Goal: Task Accomplishment & Management: Manage account settings

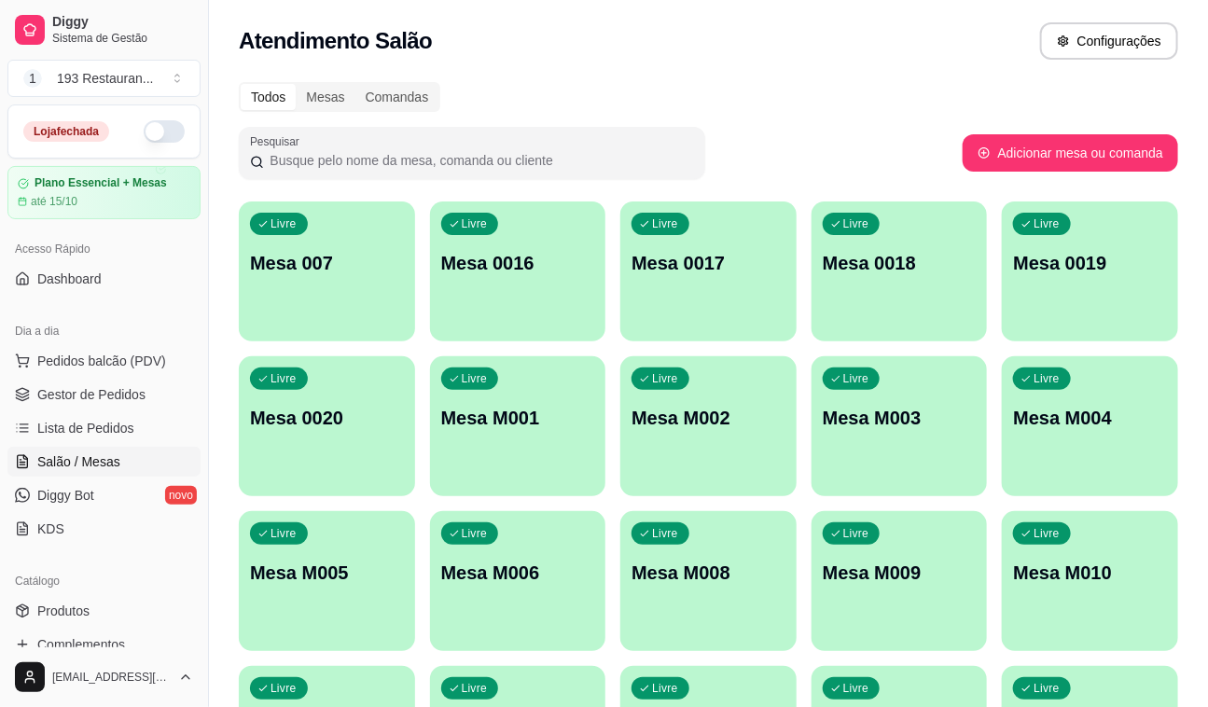
click at [106, 450] on link "Salão / Mesas" at bounding box center [103, 462] width 193 height 30
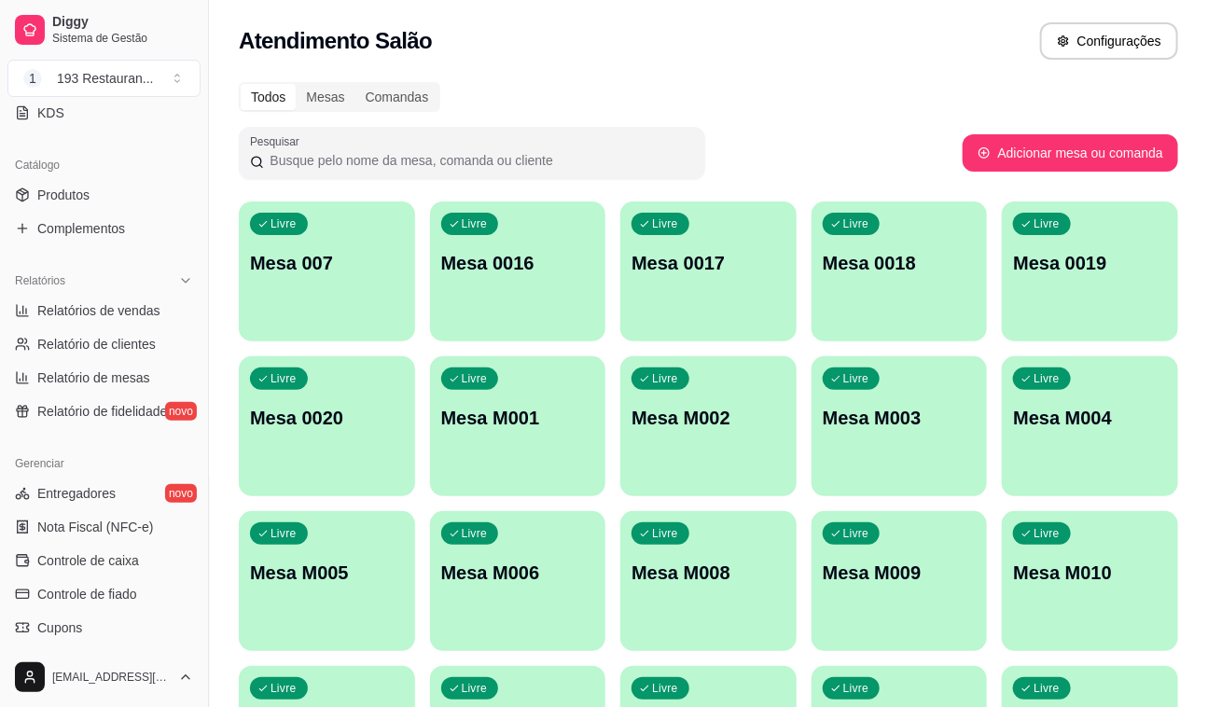
scroll to position [424, 0]
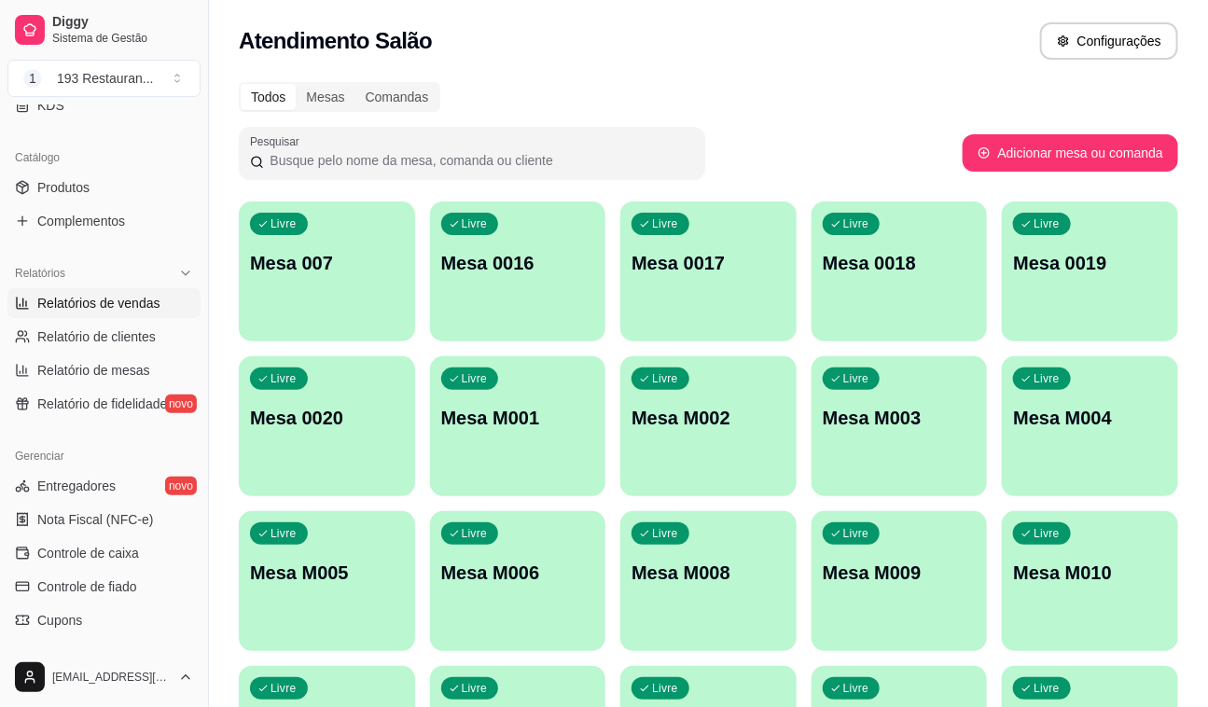
click at [105, 306] on span "Relatórios de vendas" at bounding box center [98, 303] width 123 height 19
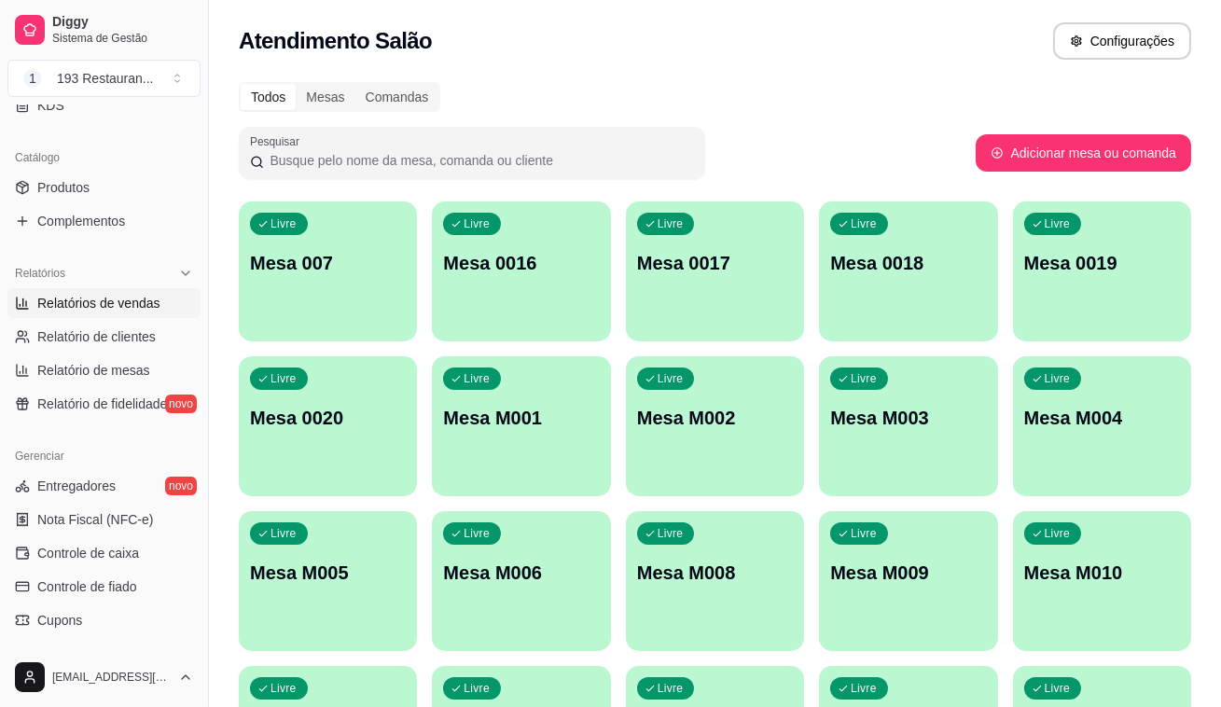
select select "ALL"
select select "0"
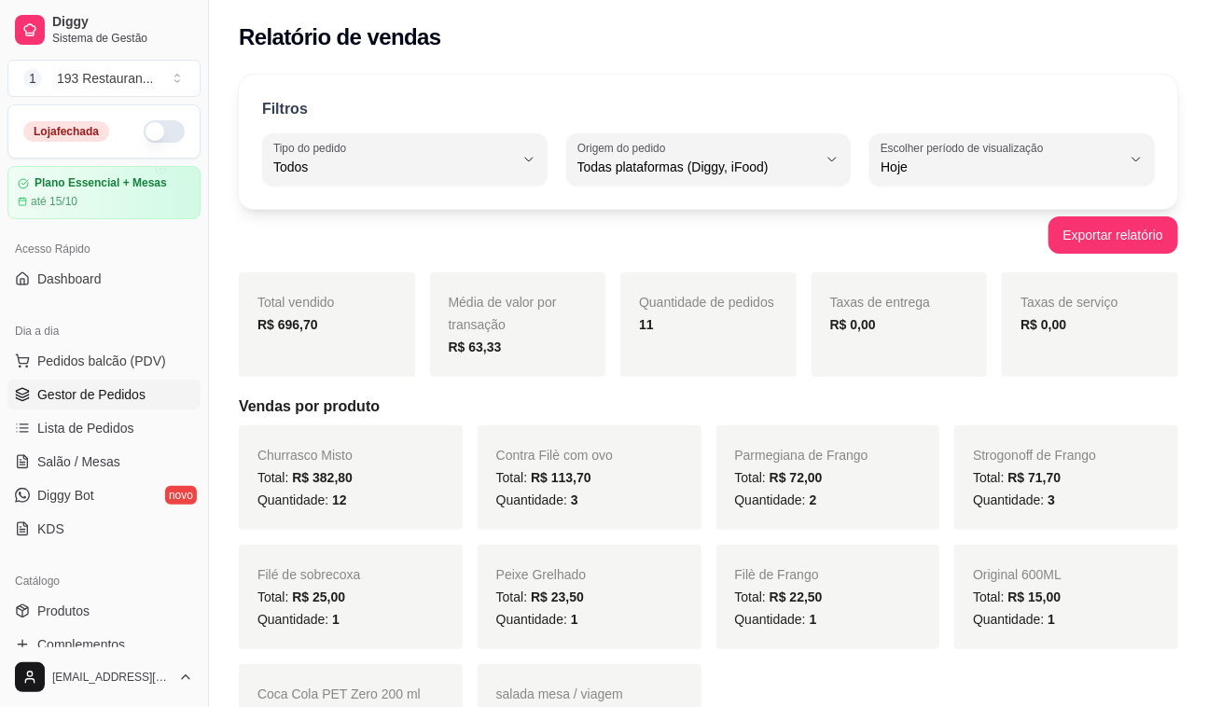
click at [83, 392] on span "Gestor de Pedidos" at bounding box center [91, 394] width 108 height 19
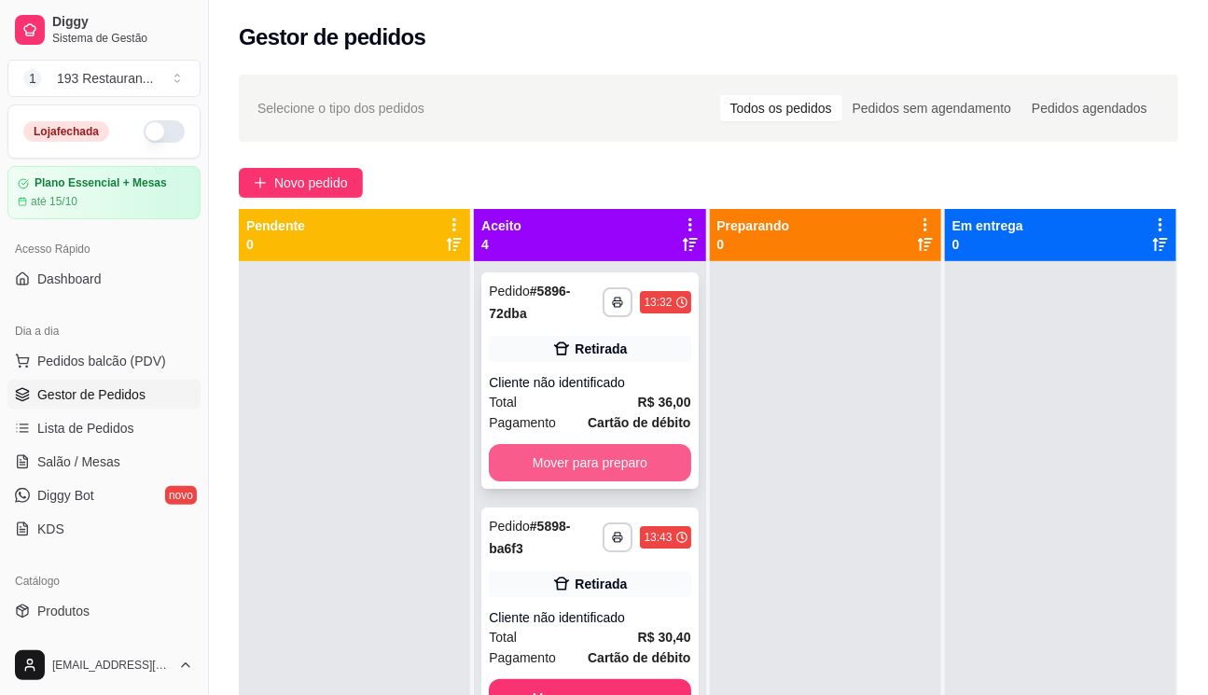
click at [592, 477] on button "Mover para preparo" at bounding box center [590, 462] width 202 height 37
click at [593, 679] on button "Mover para preparo" at bounding box center [590, 697] width 202 height 37
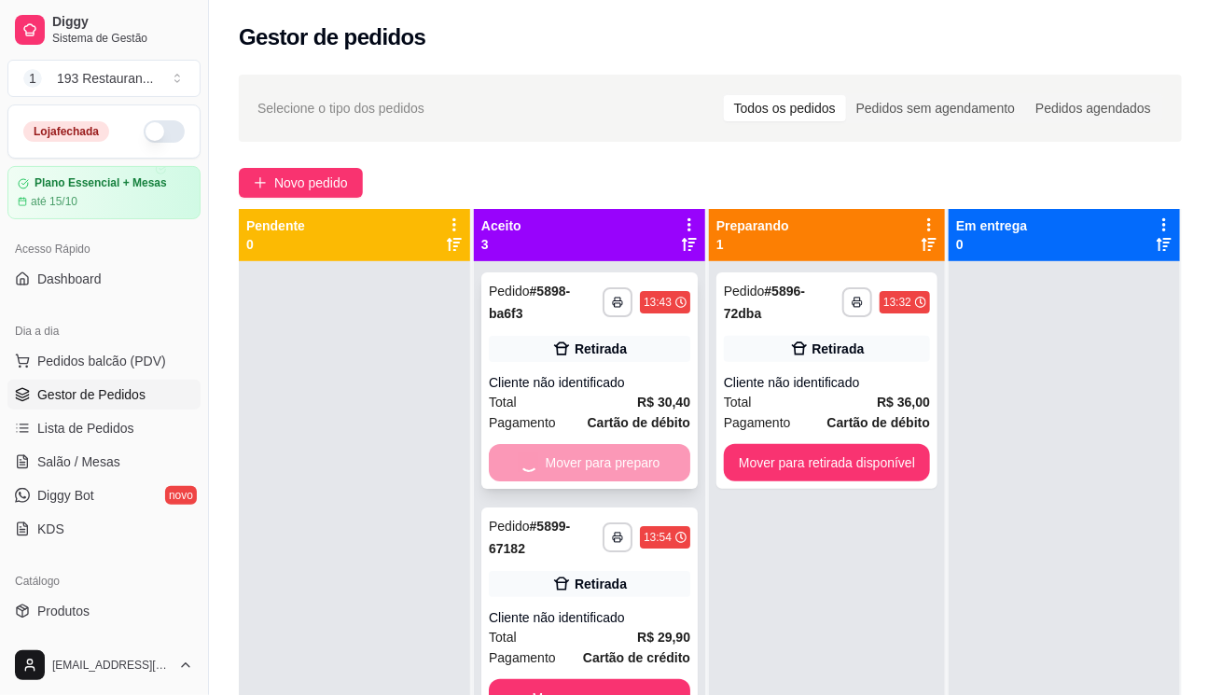
click at [593, 679] on button "Mover para preparo" at bounding box center [590, 697] width 202 height 37
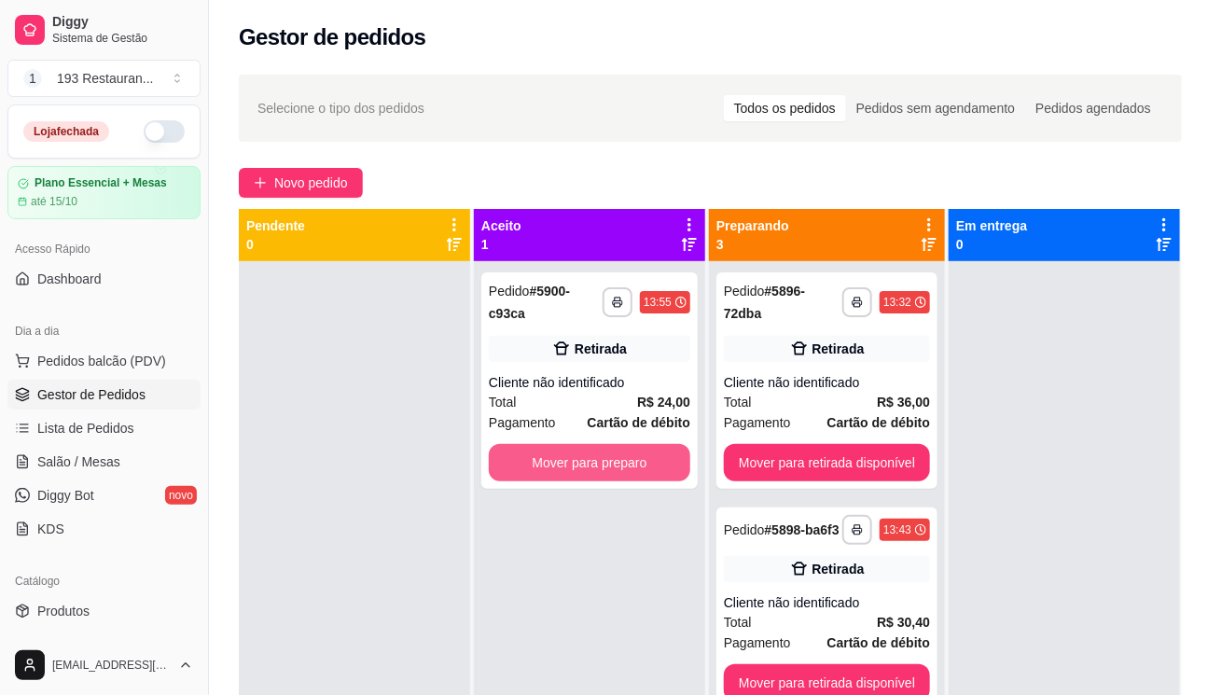
click at [593, 477] on button "Mover para preparo" at bounding box center [590, 462] width 202 height 37
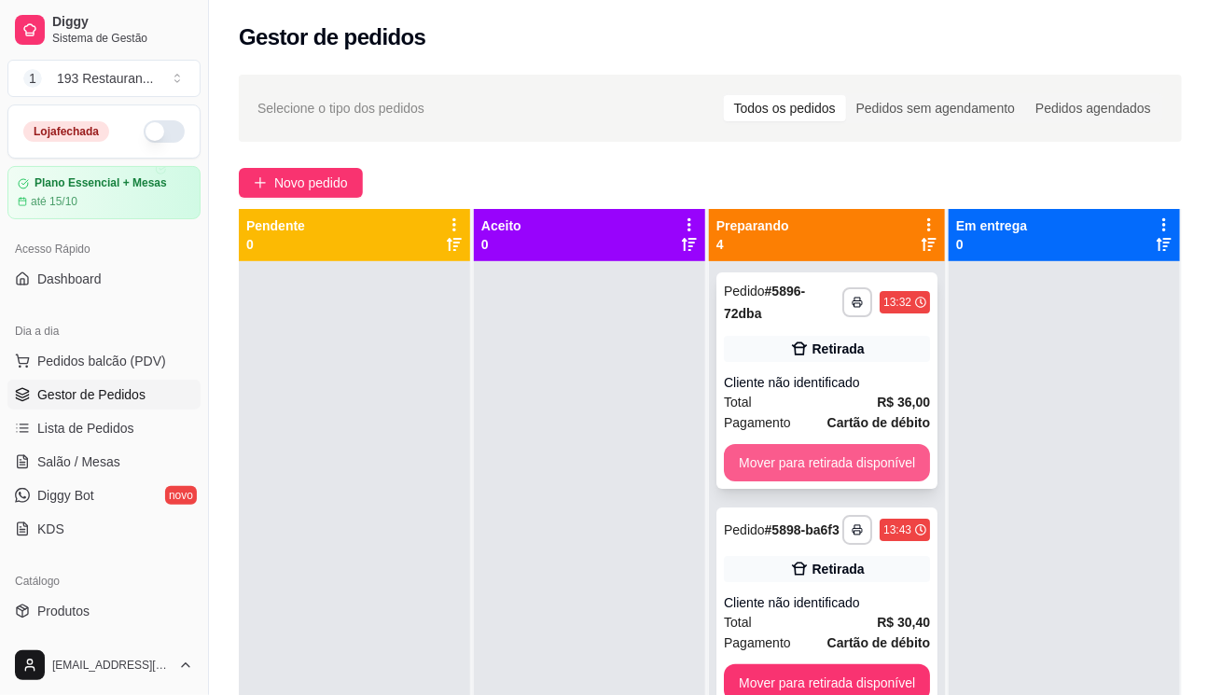
click at [841, 460] on button "Mover para retirada disponível" at bounding box center [827, 462] width 206 height 37
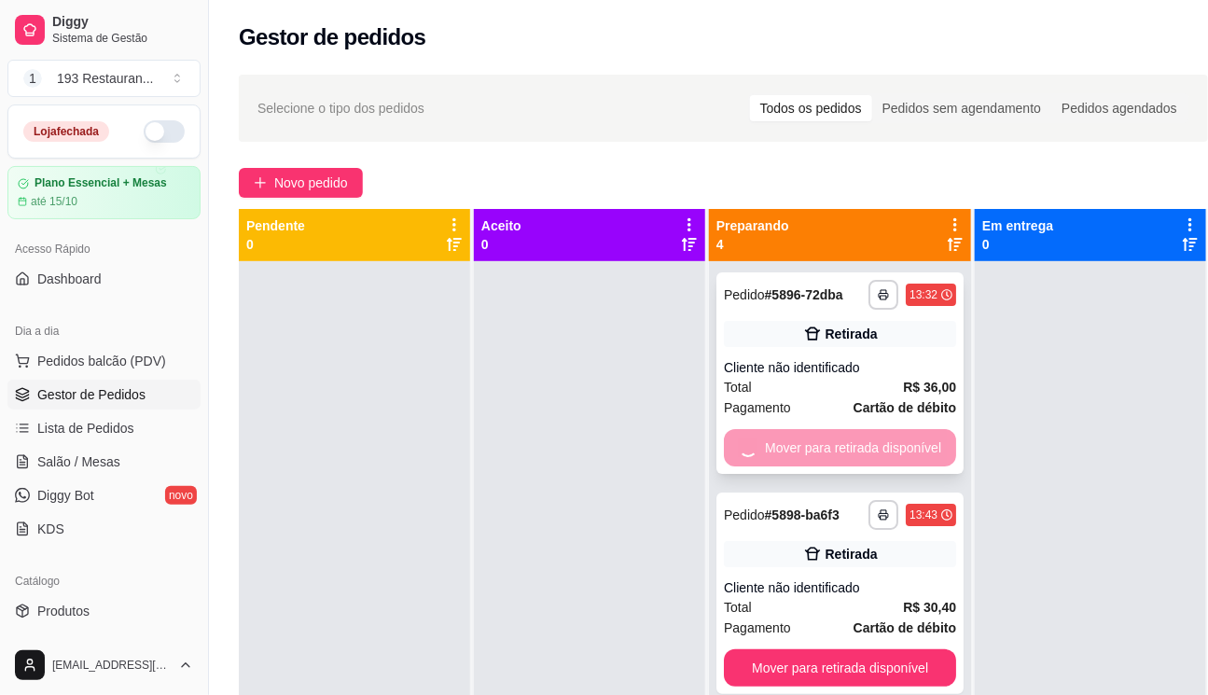
click at [841, 649] on button "Mover para retirada disponível" at bounding box center [840, 667] width 232 height 37
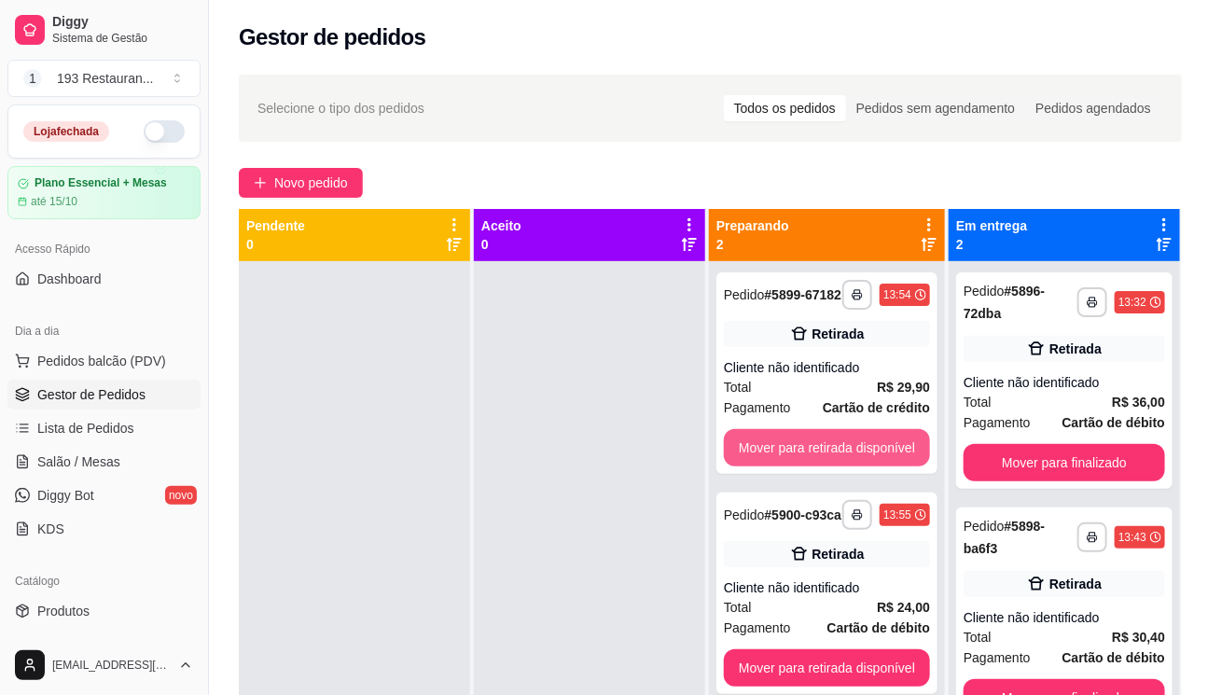
click at [841, 460] on button "Mover para retirada disponível" at bounding box center [827, 447] width 206 height 37
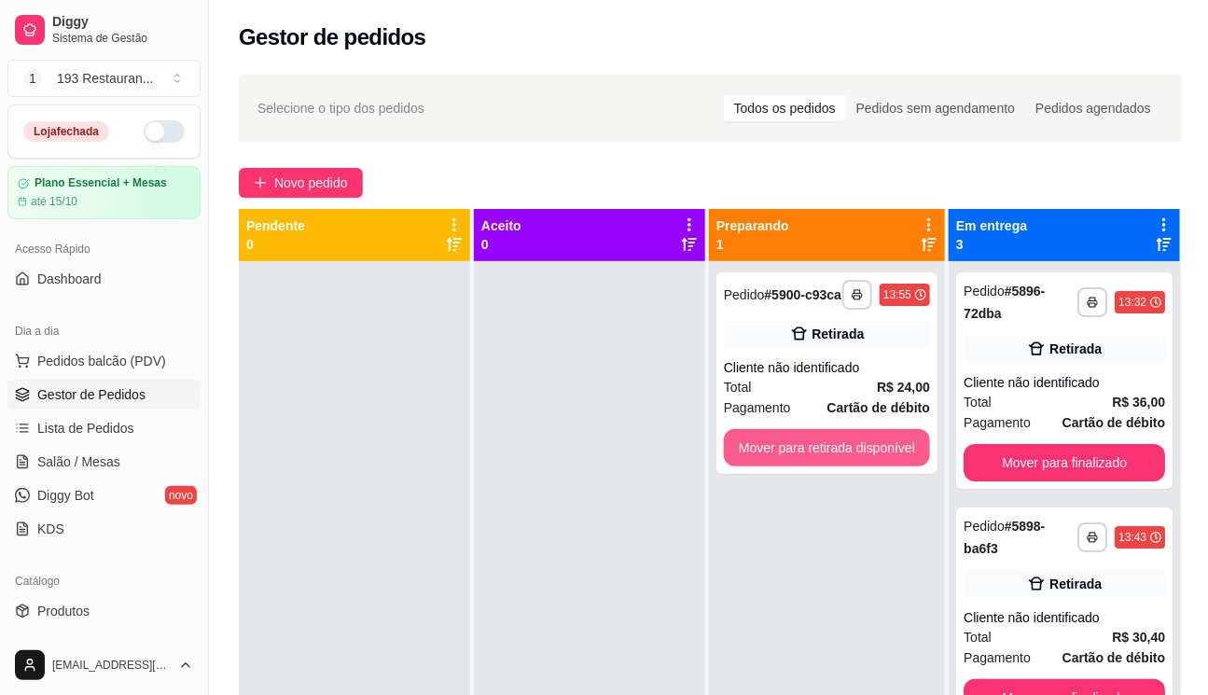
click at [841, 460] on button "Mover para retirada disponível" at bounding box center [827, 447] width 206 height 37
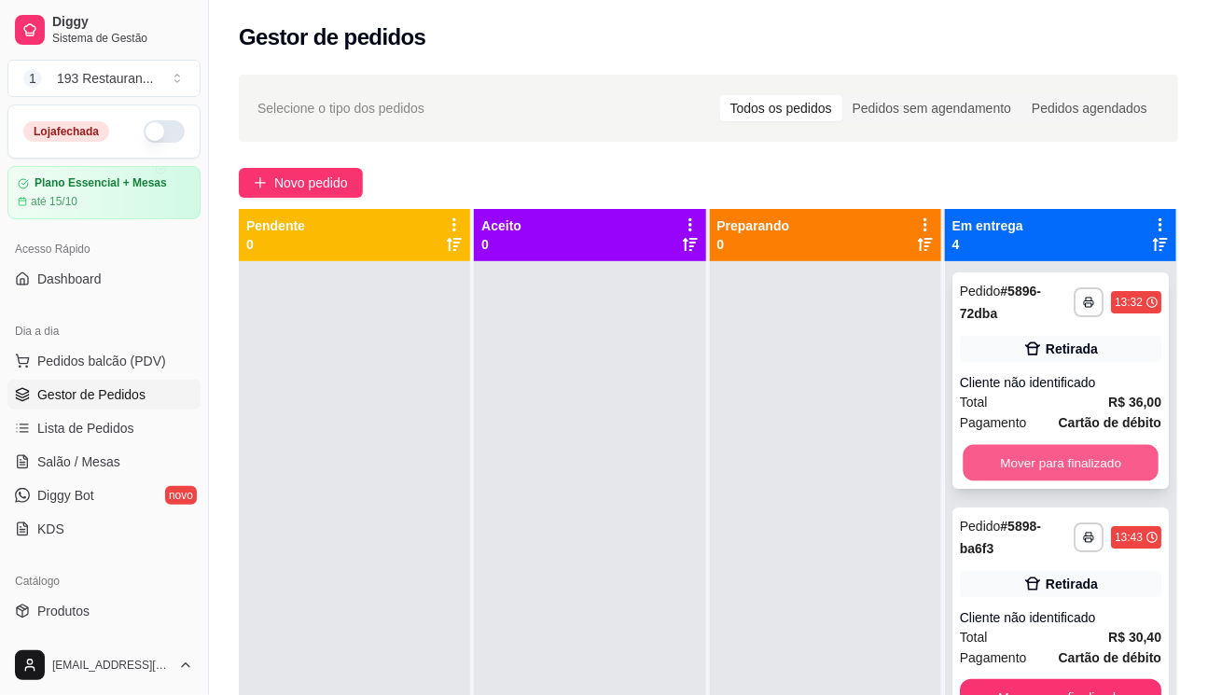
click at [1064, 445] on button "Mover para finalizado" at bounding box center [1061, 463] width 196 height 36
click at [1041, 447] on button "Mover para finalizado" at bounding box center [1061, 462] width 202 height 37
click at [1042, 679] on button "Mover para finalizado" at bounding box center [1061, 697] width 202 height 37
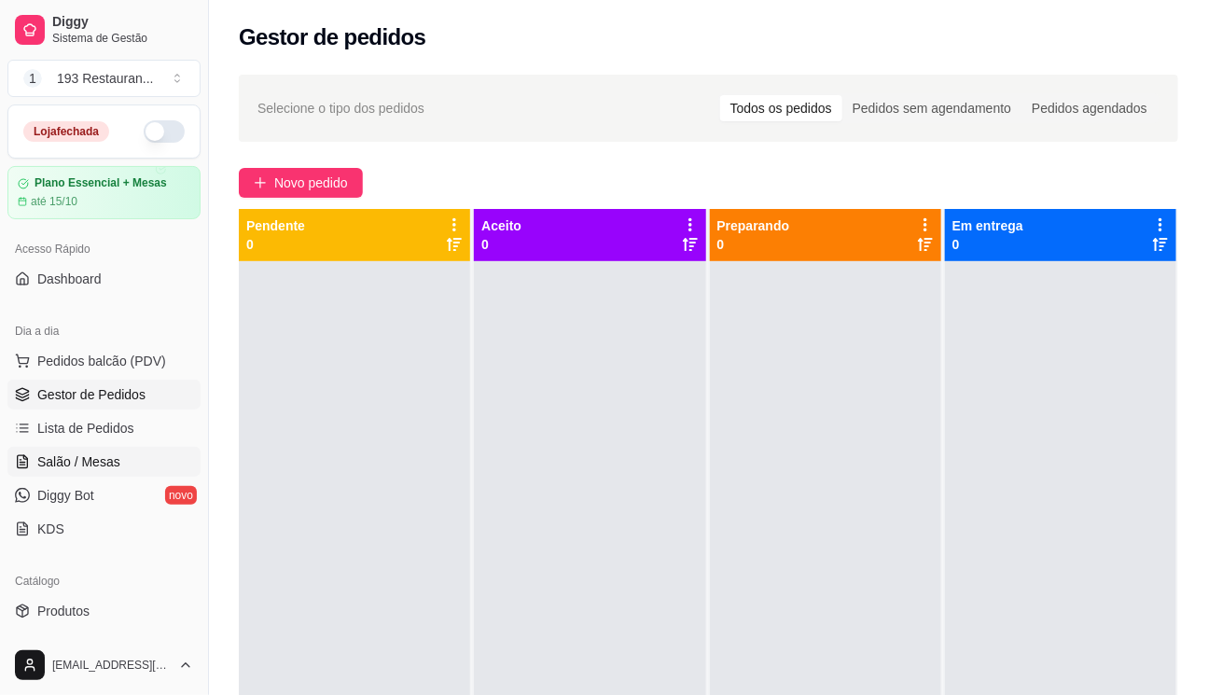
click at [54, 450] on link "Salão / Mesas" at bounding box center [103, 462] width 193 height 30
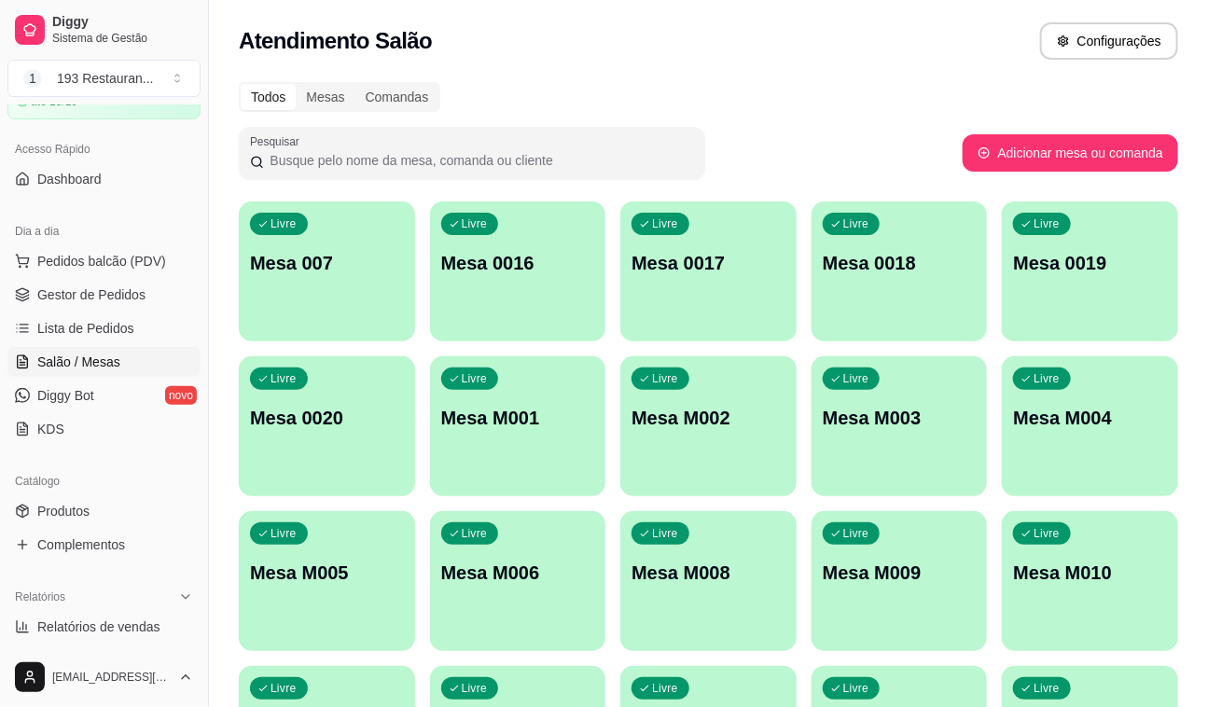
scroll to position [254, 0]
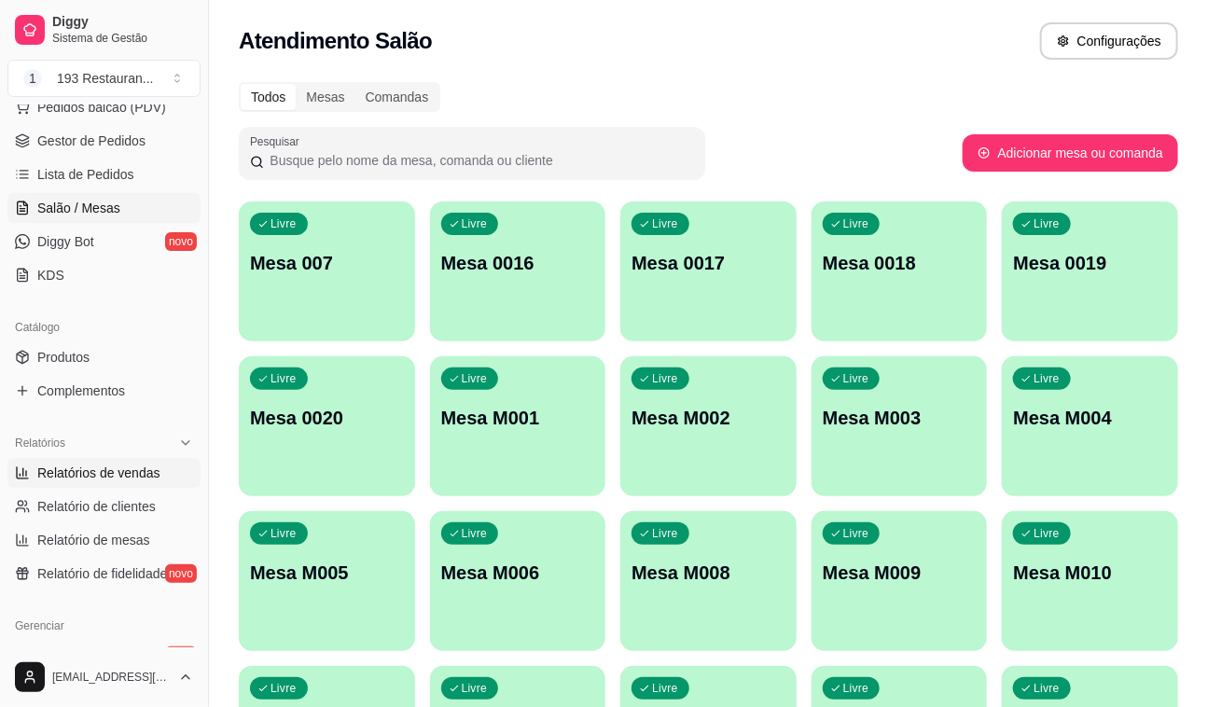
click at [147, 467] on span "Relatórios de vendas" at bounding box center [98, 473] width 123 height 19
select select "ALL"
select select "0"
